Goal: Learn about a topic

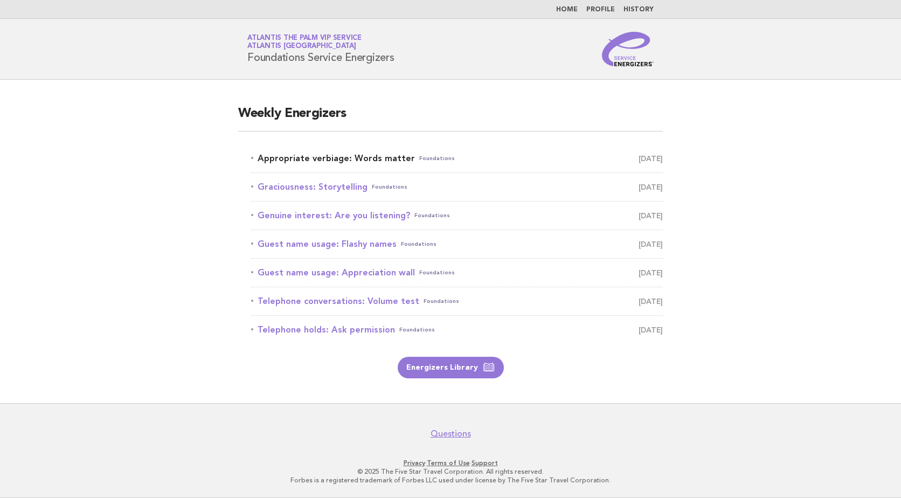
click at [329, 152] on link "Appropriate verbiage: Words matter Foundations [DATE]" at bounding box center [457, 158] width 412 height 15
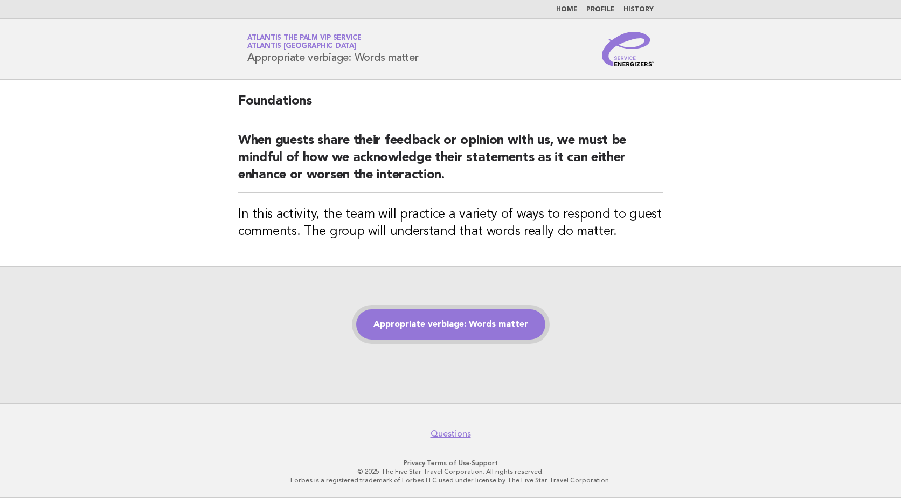
click at [464, 329] on link "Appropriate verbiage: Words matter" at bounding box center [450, 324] width 189 height 30
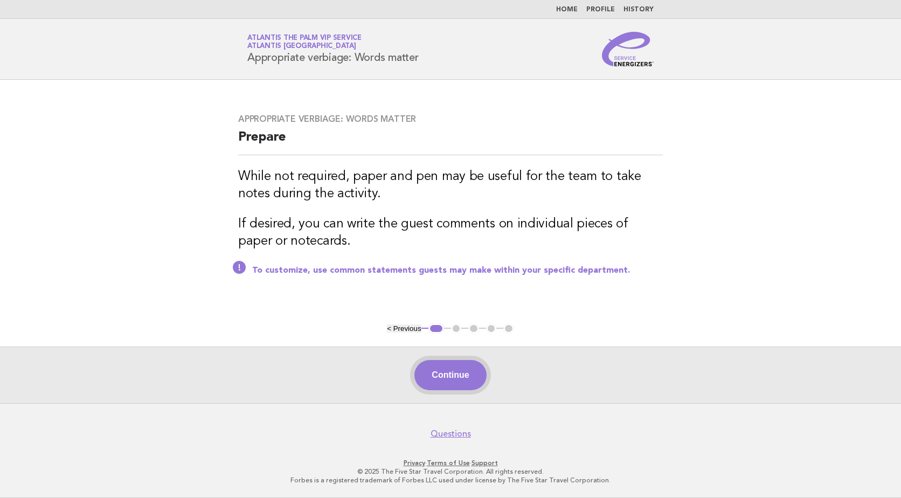
click at [451, 370] on button "Continue" at bounding box center [450, 375] width 72 height 30
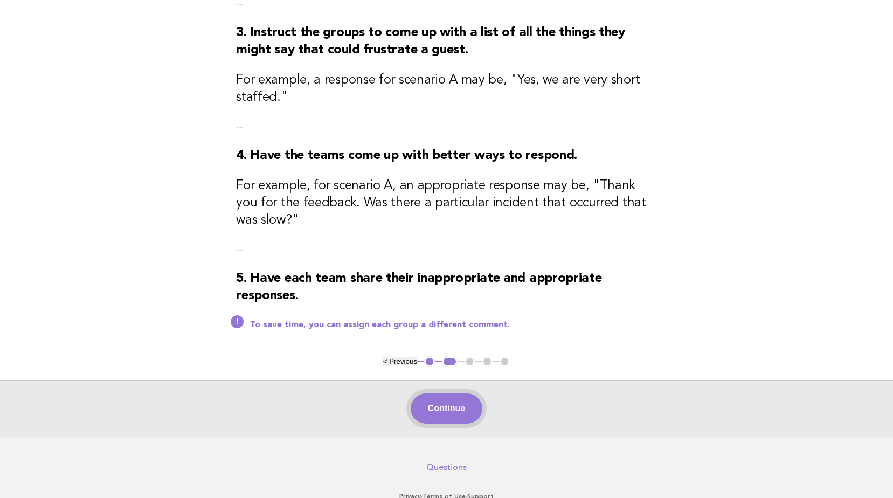
click at [439, 416] on button "Continue" at bounding box center [447, 408] width 72 height 30
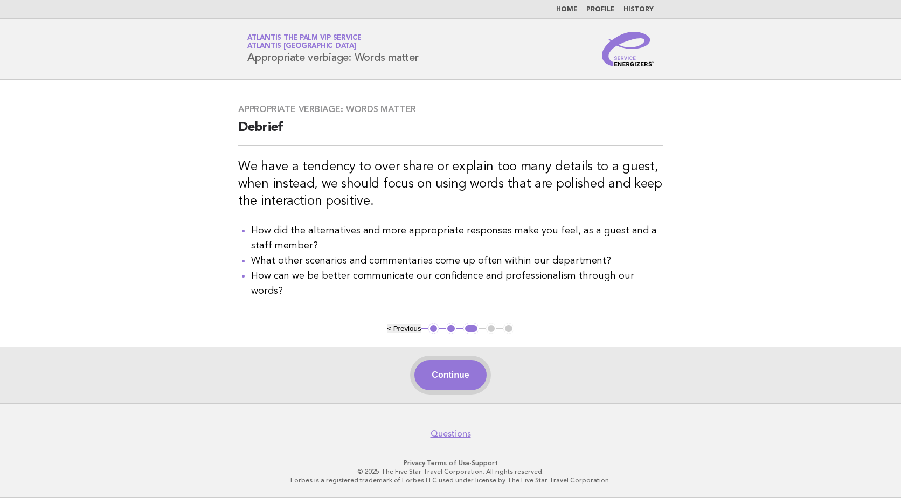
click at [456, 370] on button "Continue" at bounding box center [450, 375] width 72 height 30
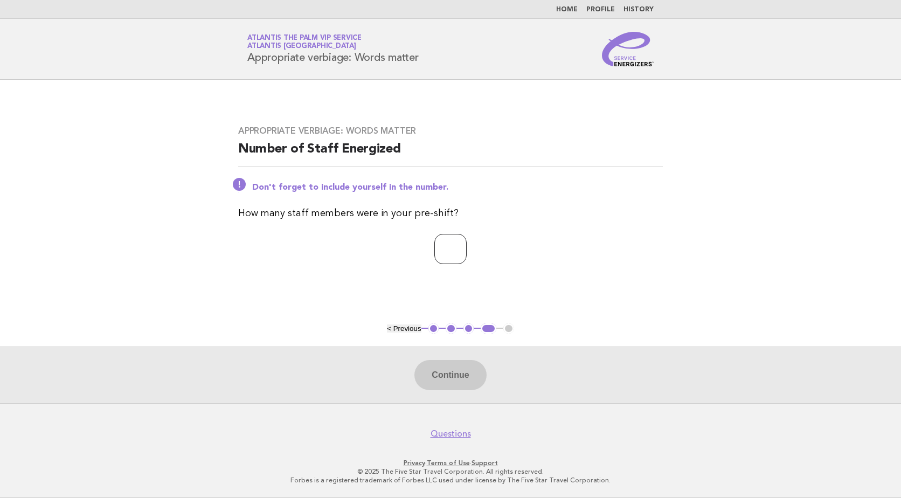
click at [434, 247] on input "number" at bounding box center [450, 249] width 32 height 30
type input "*"
click at [460, 366] on button "Continue" at bounding box center [450, 375] width 72 height 30
